Goal: Go to known website: Access a specific website the user already knows

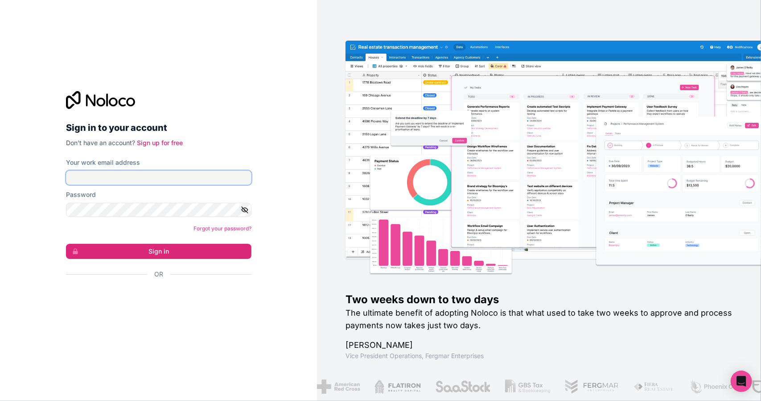
click at [124, 175] on input "Your work email address" at bounding box center [159, 177] width 186 height 14
type input "[PERSON_NAME][EMAIL_ADDRESS][DOMAIN_NAME]"
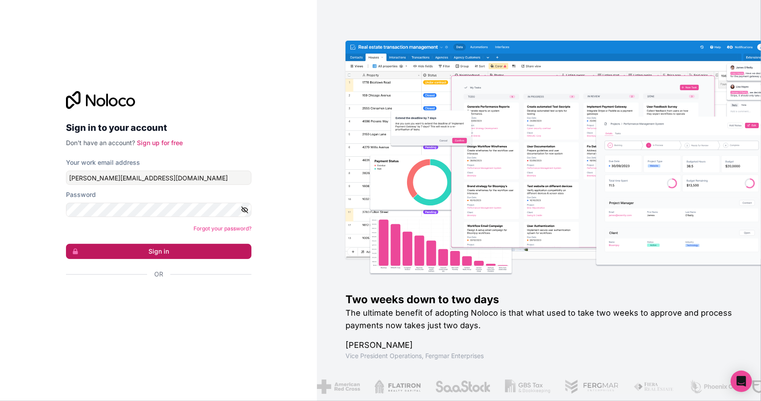
click at [152, 251] on button "Sign in" at bounding box center [159, 251] width 186 height 15
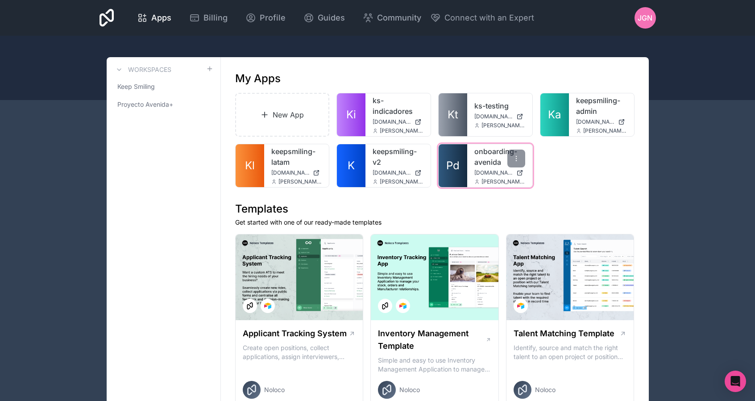
click at [492, 146] on link "onboarding-avenida" at bounding box center [499, 156] width 51 height 21
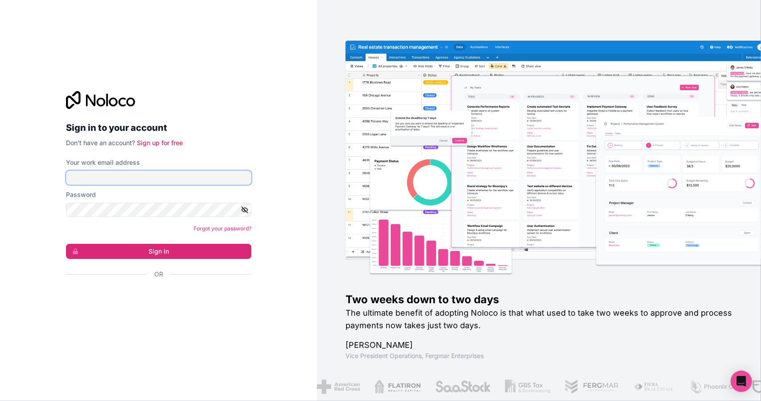
click at [138, 175] on input "Your work email address" at bounding box center [159, 177] width 186 height 14
type input "[PERSON_NAME][EMAIL_ADDRESS][DOMAIN_NAME]"
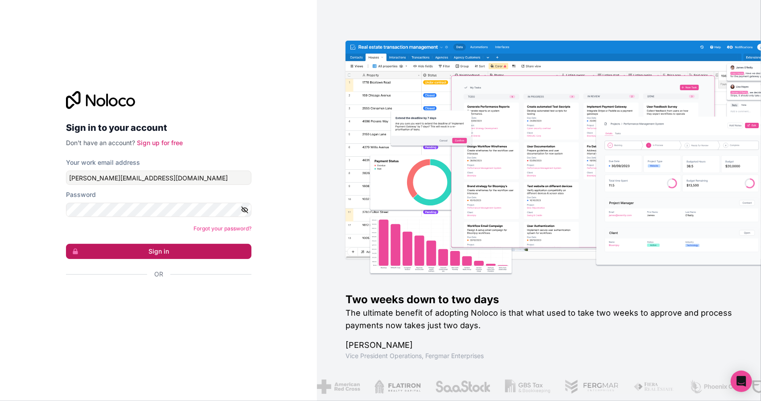
click at [159, 252] on button "Sign in" at bounding box center [159, 251] width 186 height 15
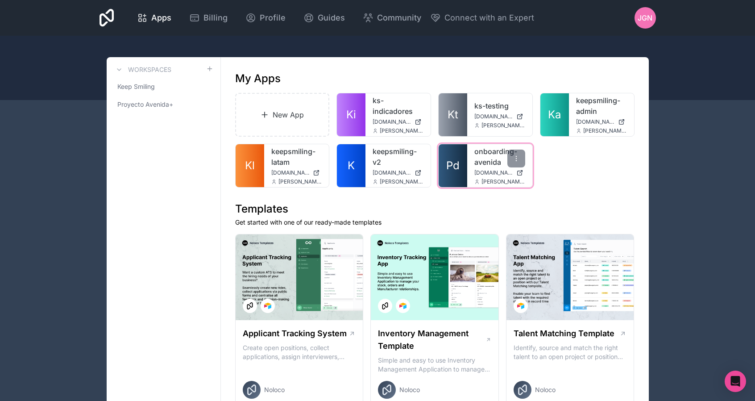
click at [467, 155] on div "onboarding-avenida onboarding-avenida.noloco.co juan@nautom.com" at bounding box center [499, 165] width 65 height 43
click at [481, 153] on link "onboarding-avenida" at bounding box center [499, 156] width 51 height 21
